Goal: Task Accomplishment & Management: Use online tool/utility

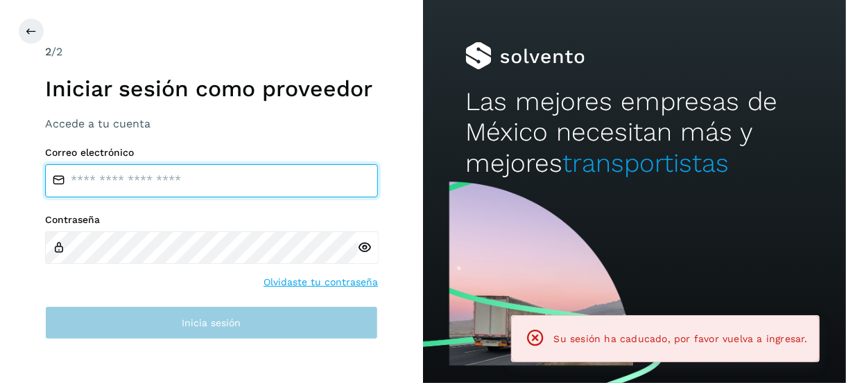
type input "**********"
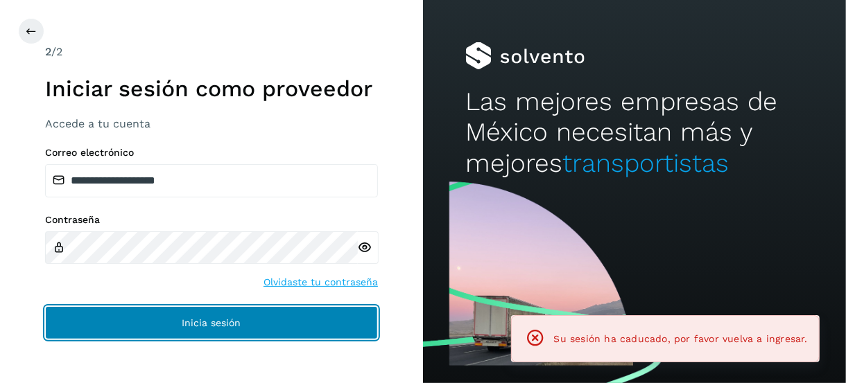
click at [173, 322] on button "Inicia sesión" at bounding box center [211, 322] width 333 height 33
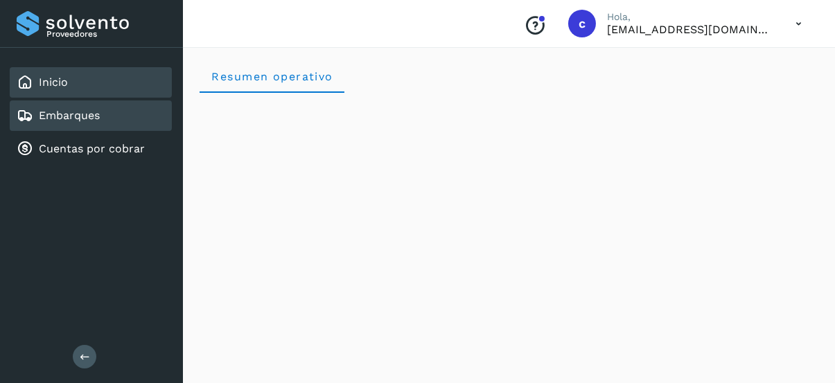
click at [103, 102] on div "Embarques" at bounding box center [91, 116] width 162 height 31
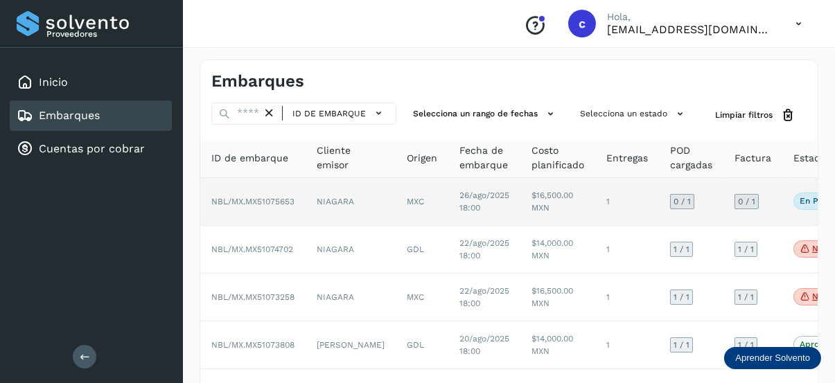
click at [800, 199] on p "En proceso" at bounding box center [823, 201] width 46 height 10
click at [783, 198] on td "En proceso Verifica el estado de la factura o entregas asociadas a este embarque" at bounding box center [833, 202] width 101 height 48
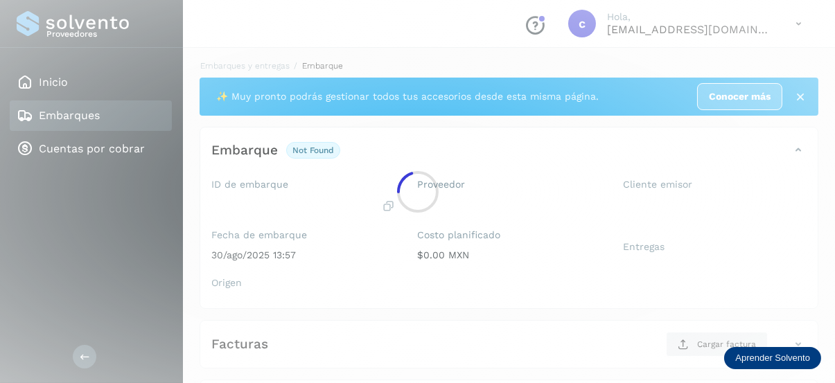
click at [782, 198] on div at bounding box center [417, 191] width 835 height 383
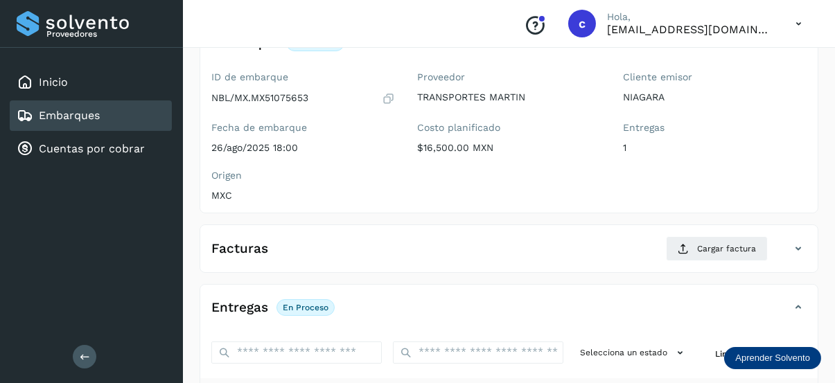
scroll to position [139, 0]
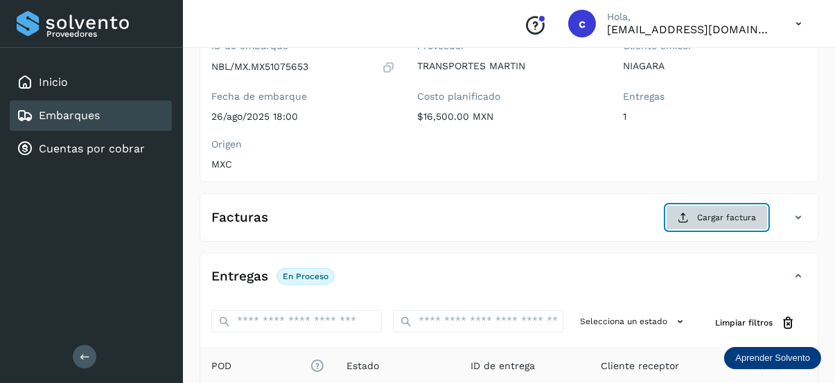
click at [731, 216] on span "Cargar factura" at bounding box center [726, 217] width 59 height 12
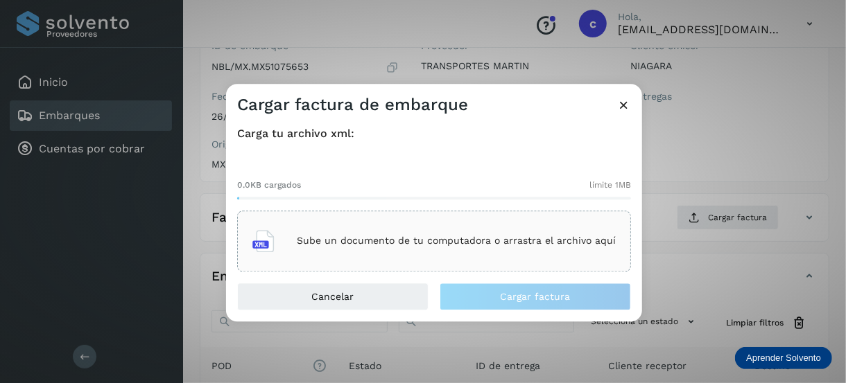
click at [284, 241] on div "Sube un documento de tu computadora o arrastra el archivo aquí" at bounding box center [433, 241] width 363 height 37
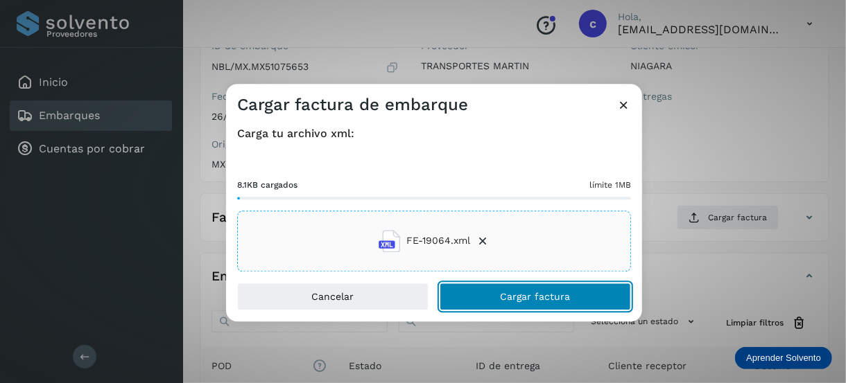
click at [492, 300] on button "Cargar factura" at bounding box center [535, 297] width 191 height 28
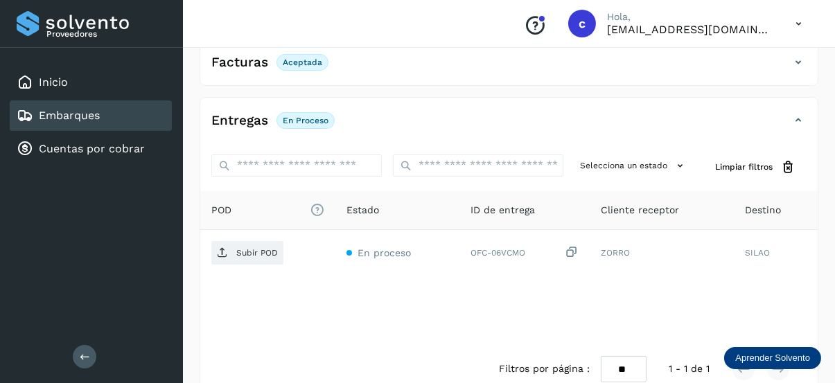
scroll to position [318, 0]
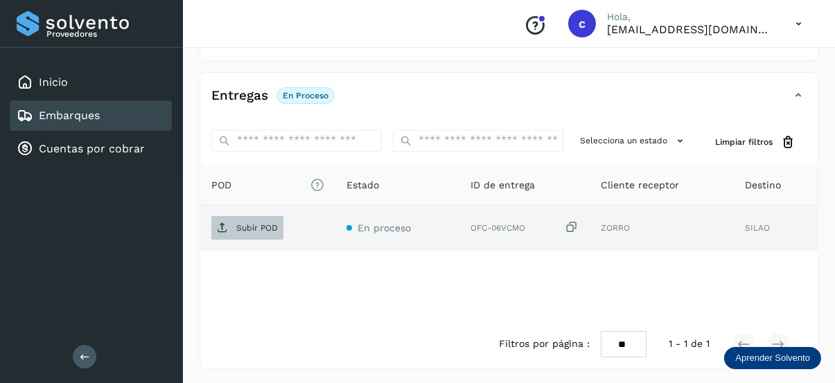
click at [272, 230] on span "Subir POD" at bounding box center [247, 228] width 72 height 22
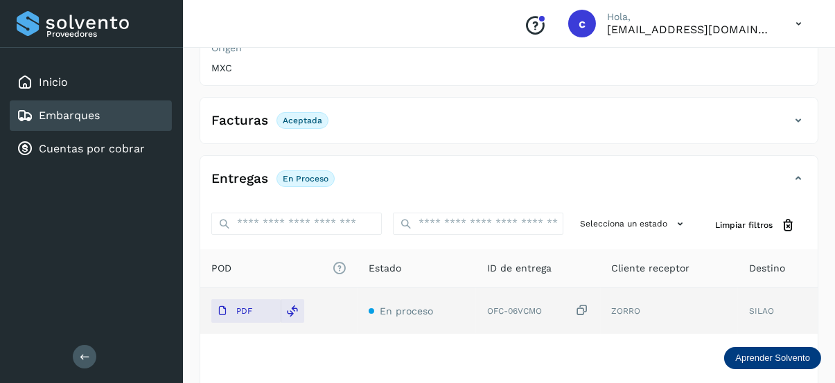
scroll to position [277, 0]
